Goal: Task Accomplishment & Management: Complete application form

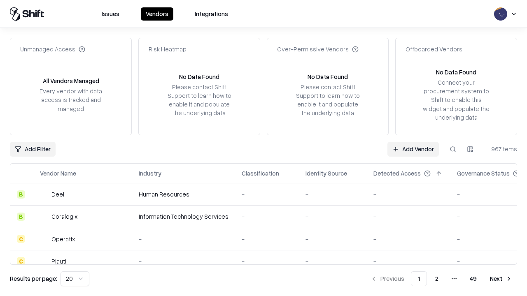
click at [413, 149] on link "Add Vendor" at bounding box center [412, 149] width 51 height 15
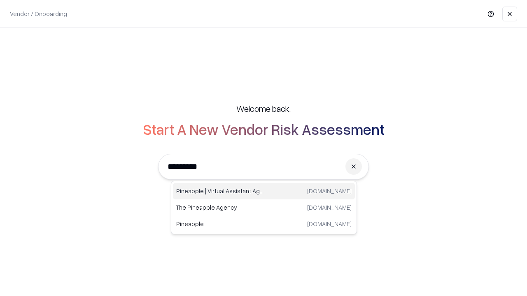
click at [264, 191] on div "Pineapple | Virtual Assistant Agency [DOMAIN_NAME]" at bounding box center [264, 191] width 182 height 16
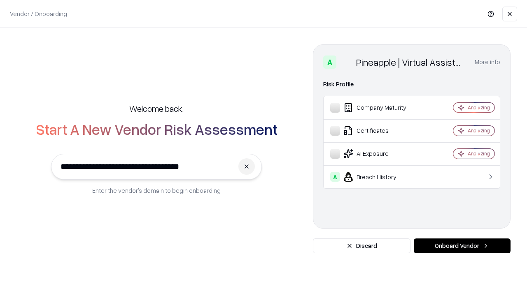
type input "**********"
click at [462, 246] on button "Onboard Vendor" at bounding box center [462, 246] width 97 height 15
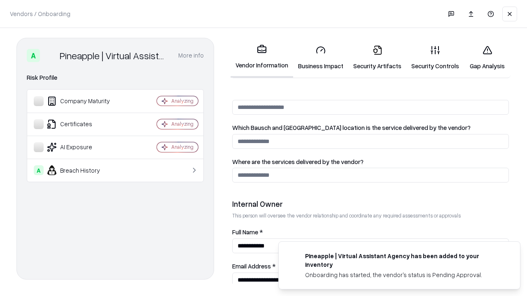
scroll to position [426, 0]
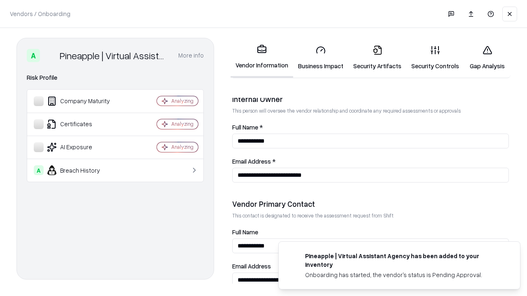
click at [321, 58] on link "Business Impact" at bounding box center [320, 58] width 55 height 38
click at [487, 58] on link "Gap Analysis" at bounding box center [487, 58] width 47 height 38
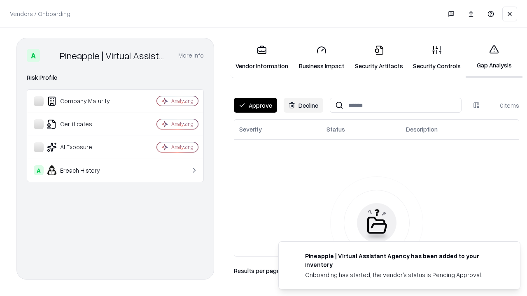
click at [255, 105] on button "Approve" at bounding box center [255, 105] width 43 height 15
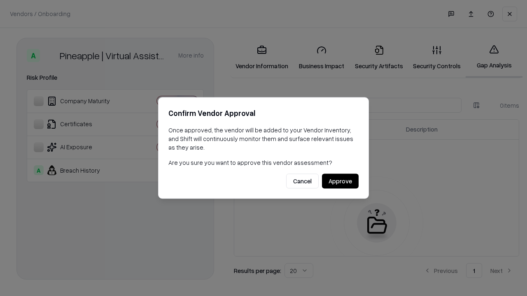
click at [340, 181] on button "Approve" at bounding box center [340, 181] width 37 height 15
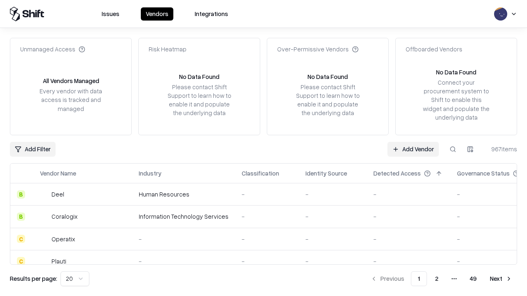
type input "**********"
click at [413, 149] on link "Add Vendor" at bounding box center [412, 149] width 51 height 15
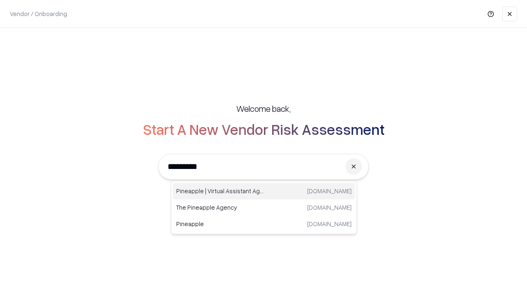
click at [264, 191] on div "Pineapple | Virtual Assistant Agency [DOMAIN_NAME]" at bounding box center [264, 191] width 182 height 16
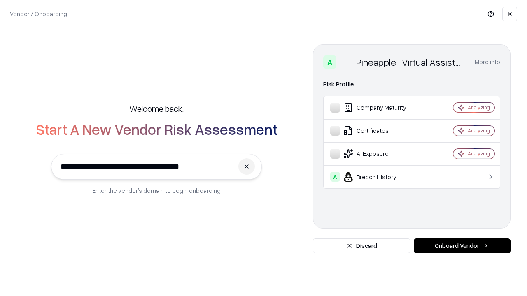
type input "**********"
click at [462, 246] on button "Onboard Vendor" at bounding box center [462, 246] width 97 height 15
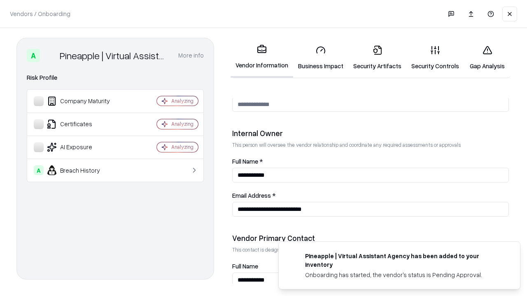
scroll to position [426, 0]
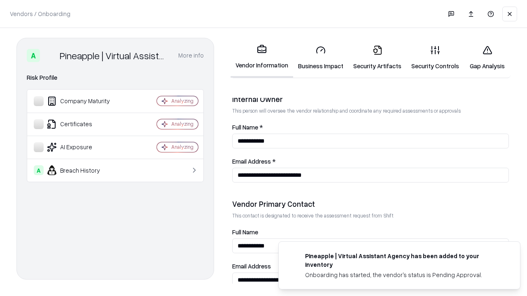
click at [487, 58] on link "Gap Analysis" at bounding box center [487, 58] width 47 height 38
